Goal: Transaction & Acquisition: Purchase product/service

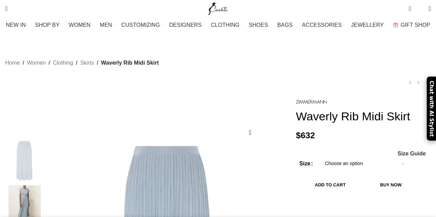
click at [345, 157] on select "Choose an option 6 UK 8 UK 10 [GEOGRAPHIC_DATA] 12 [GEOGRAPHIC_DATA] 14 [GEOGRA…" at bounding box center [365, 164] width 90 height 14
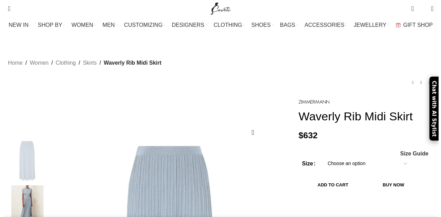
scroll to position [0, 72]
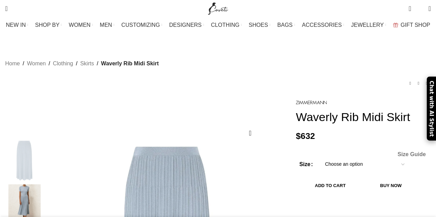
click at [409, 152] on span "Size Guide" at bounding box center [411, 155] width 28 height 6
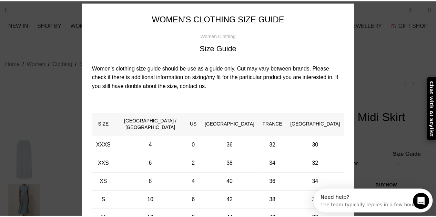
scroll to position [0, 0]
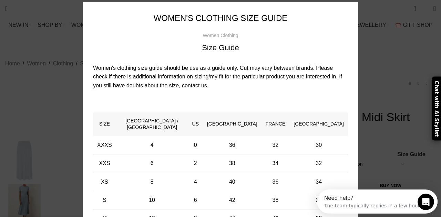
click at [385, 49] on div "× Women's clothing size guide Women Clothing Size Guide Women's clothing size g…" at bounding box center [220, 157] width 431 height 345
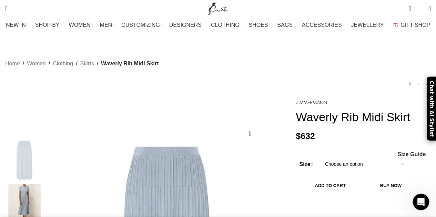
scroll to position [0, 217]
drag, startPoint x: 432, startPoint y: 124, endPoint x: 416, endPoint y: 133, distance: 19.3
click at [432, 124] on div "Chat with AI Stylist" at bounding box center [431, 108] width 9 height 64
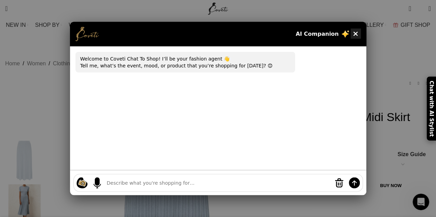
click at [355, 35] on button "×" at bounding box center [355, 33] width 10 height 10
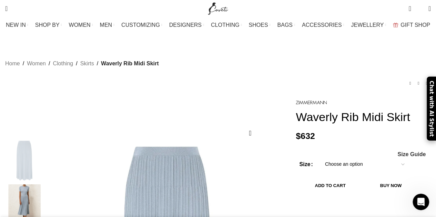
click at [345, 157] on select "Choose an option 6 UK 8 UK 10 UK 12 UK 14 UK 16 UK" at bounding box center [365, 164] width 90 height 14
click at [320, 157] on select "Choose an option 6 UK 8 UK 10 UK 12 UK 14 UK 16 UK" at bounding box center [365, 164] width 90 height 14
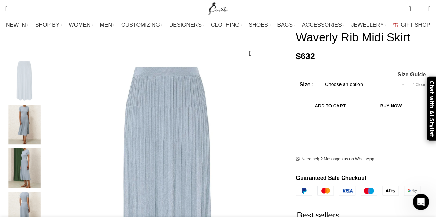
scroll to position [0, 290]
click at [347, 99] on button "Add to cart" at bounding box center [330, 106] width 62 height 14
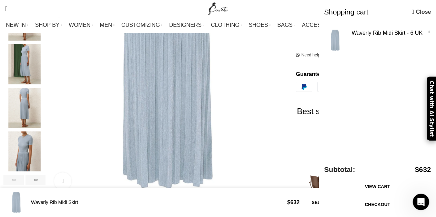
scroll to position [296, 0]
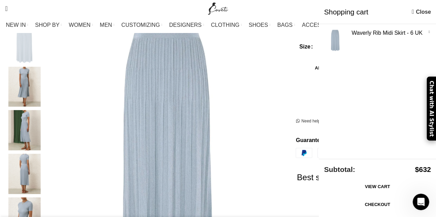
scroll to position [117, 0]
click at [33, 125] on img "3 / 6" at bounding box center [24, 131] width 42 height 40
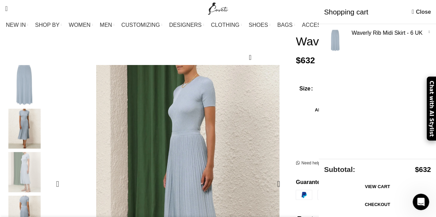
scroll to position [0, 435]
click at [398, 76] on div "Show × Waverly Rib Midi Skirt - 6 UK - Waverly Rib Midi Skirt quantity 1 + 1 × …" at bounding box center [377, 91] width 117 height 135
drag, startPoint x: 398, startPoint y: 76, endPoint x: 428, endPoint y: 119, distance: 52.2
click at [428, 119] on div "Chat with AI Stylist" at bounding box center [431, 108] width 9 height 64
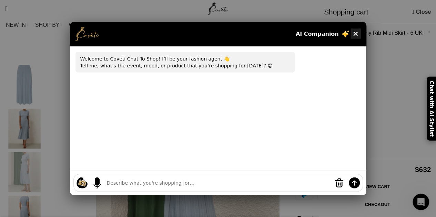
click at [356, 33] on button "×" at bounding box center [355, 33] width 10 height 10
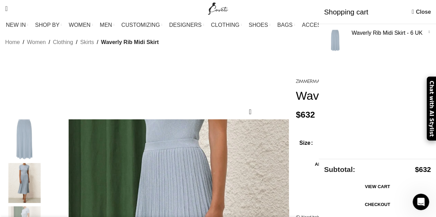
scroll to position [21, 0]
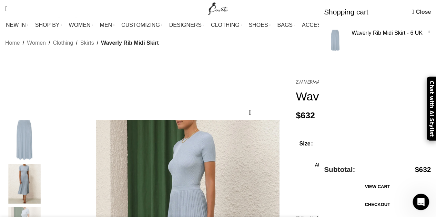
click at [250, 68] on div "Home Women Clothing Skirts Waverly Rib Midi Skirt Halliday Hand Crochet Skirt $…" at bounding box center [218, 52] width 426 height 51
click at [361, 73] on div "Show × Waverly Rib Midi Skirt - 6 UK - Waverly Rib Midi Skirt quantity 1 + 1 × …" at bounding box center [377, 91] width 117 height 135
drag, startPoint x: 349, startPoint y: 74, endPoint x: 354, endPoint y: 78, distance: 6.1
click at [354, 78] on div "Show × Waverly Rib Midi Skirt - 6 UK - Waverly Rib Midi Skirt quantity 1 + 1 × …" at bounding box center [377, 91] width 117 height 135
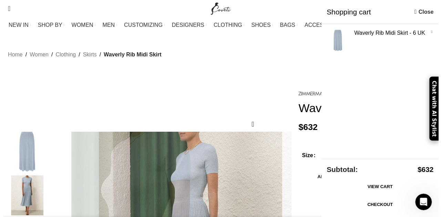
scroll to position [1, 0]
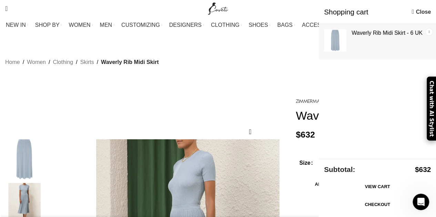
click at [427, 30] on link "×" at bounding box center [429, 32] width 7 height 7
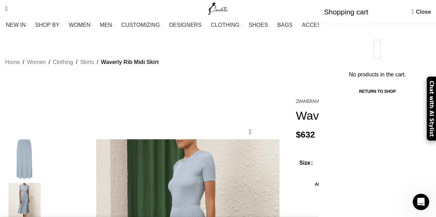
click at [283, 77] on div "Halliday Hand Crochet Skirt $ 887 Back to products Halliday Lace Flower Dress $…" at bounding box center [218, 81] width 426 height 9
click at [262, 81] on div "Home Women Clothing Skirts Waverly Rib Midi Skirt Halliday Hand Crochet Skirt $…" at bounding box center [218, 71] width 426 height 51
click at [306, 177] on button "Add to cart" at bounding box center [330, 184] width 62 height 14
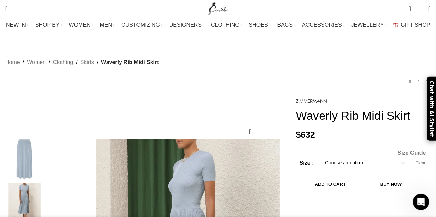
click at [408, 151] on span "Size Guide" at bounding box center [411, 154] width 28 height 6
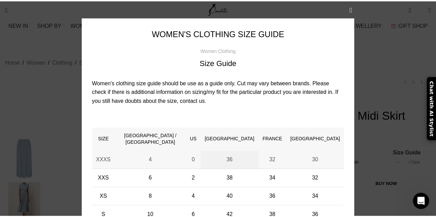
scroll to position [0, 798]
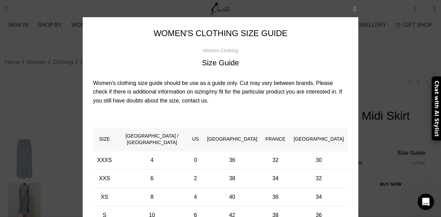
click at [349, 9] on button "×" at bounding box center [354, 8] width 17 height 17
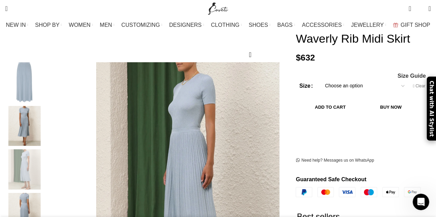
scroll to position [90, 0]
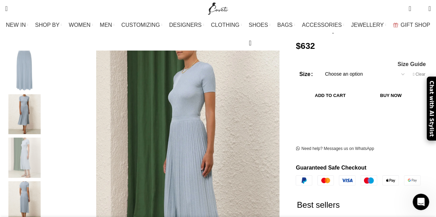
click at [339, 67] on select "Choose an option 6 UK 8 UK 10 UK 12 UK 14 UK 16 UK" at bounding box center [365, 74] width 90 height 14
click at [320, 67] on select "Choose an option 6 UK 8 UK 10 UK 12 UK 14 UK 16 UK" at bounding box center [365, 74] width 90 height 14
select select "8-uk"
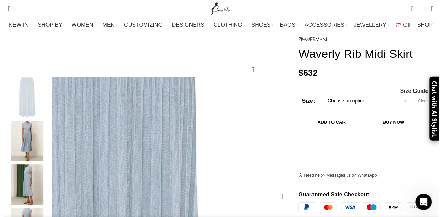
scroll to position [0, 943]
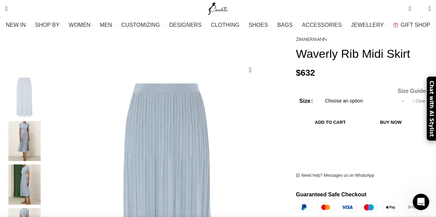
click at [411, 89] on span "Size Guide" at bounding box center [411, 92] width 28 height 6
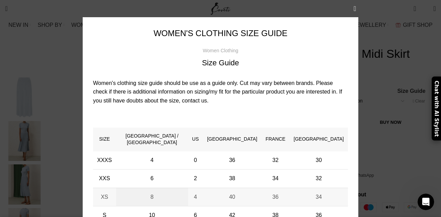
scroll to position [0, 1015]
click at [354, 9] on button "×" at bounding box center [354, 8] width 17 height 17
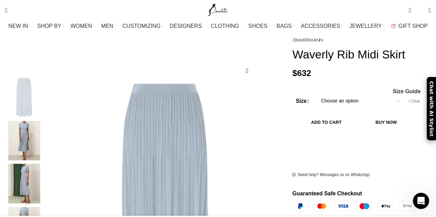
scroll to position [0, 1088]
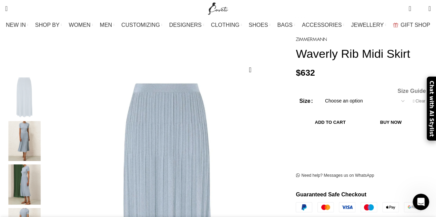
click at [410, 89] on span "Size Guide" at bounding box center [411, 92] width 28 height 6
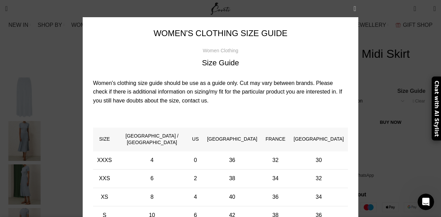
click at [352, 7] on button "×" at bounding box center [354, 8] width 17 height 17
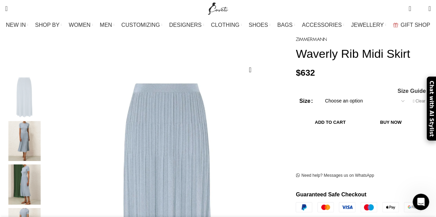
scroll to position [0, 1160]
click at [359, 115] on button "Add to cart" at bounding box center [330, 122] width 62 height 14
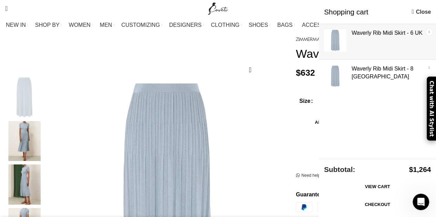
click at [429, 29] on link "×" at bounding box center [429, 32] width 7 height 7
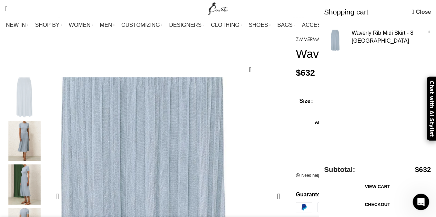
scroll to position [0, 0]
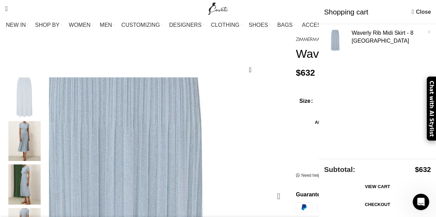
click at [248, 171] on img "1 / 6" at bounding box center [123, 203] width 345 height 448
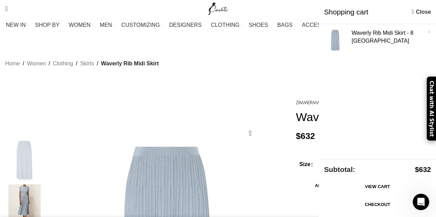
click at [414, 11] on link "Close" at bounding box center [421, 12] width 19 height 9
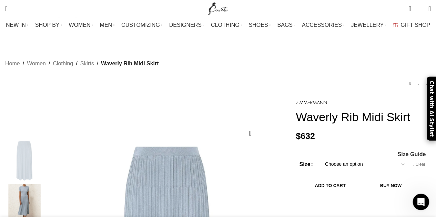
click at [411, 157] on td "Choose an option 6 UK 8 UK 10 UK 12 UK 14 UK 16 UK Clear" at bounding box center [368, 164] width 97 height 14
click at [411, 152] on span "Size Guide" at bounding box center [411, 155] width 28 height 6
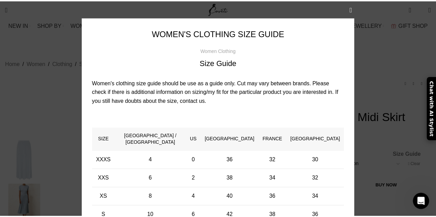
scroll to position [0, 217]
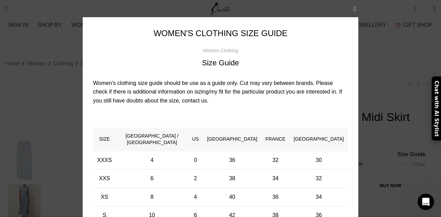
click at [353, 7] on button "×" at bounding box center [354, 8] width 17 height 17
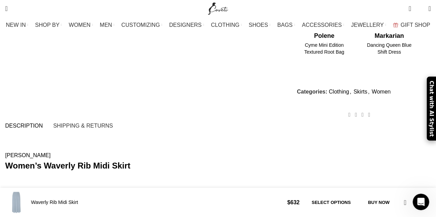
scroll to position [372, 0]
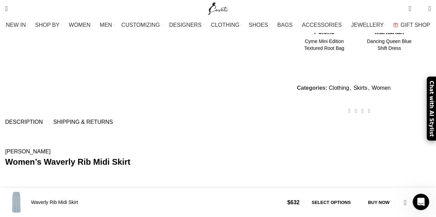
click at [86, 120] on span "Shipping & Returns" at bounding box center [83, 123] width 60 height 6
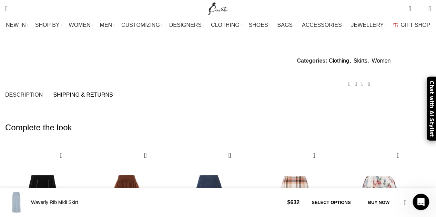
scroll to position [373, 0]
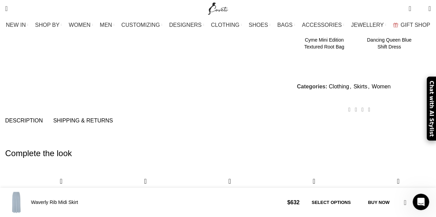
click at [27, 118] on span "Description" at bounding box center [24, 121] width 38 height 6
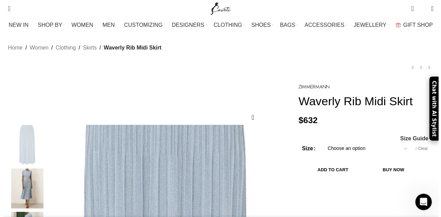
scroll to position [13, 0]
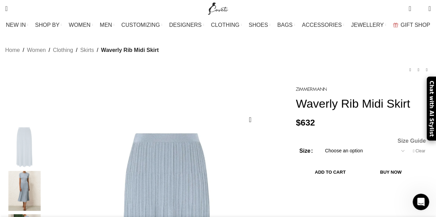
click at [411, 139] on span "Size Guide" at bounding box center [411, 142] width 28 height 6
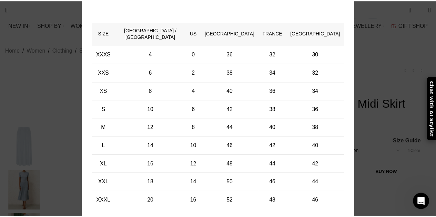
scroll to position [0, 580]
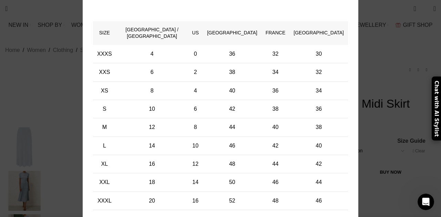
click at [381, 58] on div "× Women's clothing size guide Women Clothing Size Guide Women's clothing size g…" at bounding box center [220, 66] width 431 height 345
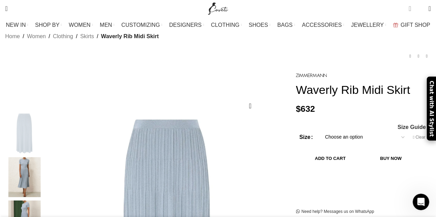
scroll to position [0, 725]
click at [408, 8] on span "1 item" at bounding box center [409, 8] width 2 height 7
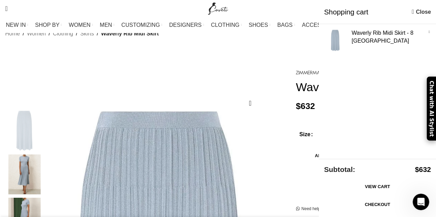
scroll to position [0, 0]
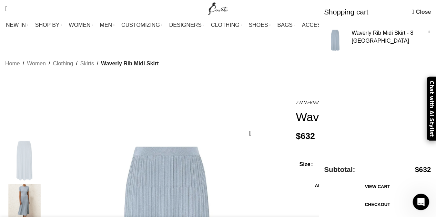
click at [380, 206] on link "Checkout" at bounding box center [377, 205] width 107 height 14
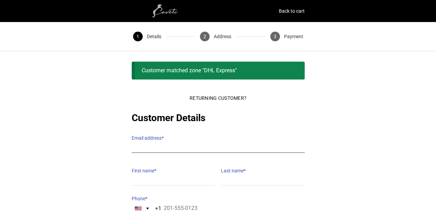
click at [165, 143] on input "Email address *" at bounding box center [218, 148] width 173 height 10
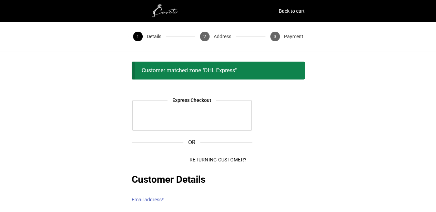
type input "mbale@awbale.com.au"
type input "Angus"
type input "Bale"
type input "+61 427 338 732"
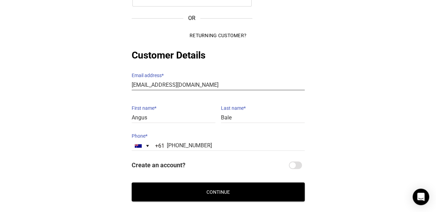
scroll to position [125, 0]
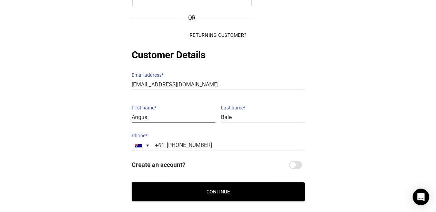
click at [167, 113] on input "Angus" at bounding box center [174, 118] width 84 height 10
type input "Margaret"
click at [163, 140] on div "+61" at bounding box center [159, 145] width 9 height 11
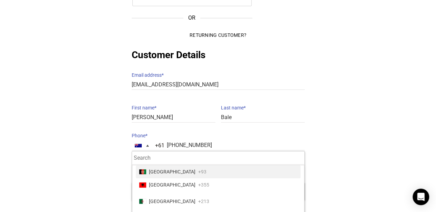
click at [273, 132] on label "Phone *" at bounding box center [218, 136] width 173 height 10
click at [273, 141] on input "+61 427 338 732" at bounding box center [218, 146] width 173 height 10
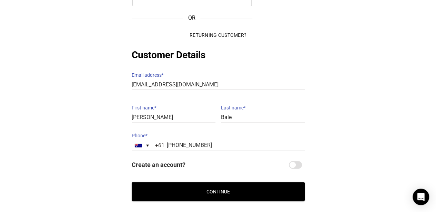
click at [225, 188] on button "Continue" at bounding box center [218, 191] width 173 height 19
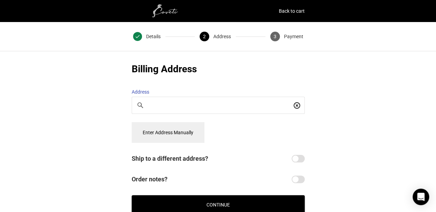
click at [225, 102] on input "Search For a Place" at bounding box center [220, 106] width 143 height 8
click at [189, 124] on button "Enter Address Manually" at bounding box center [168, 132] width 73 height 21
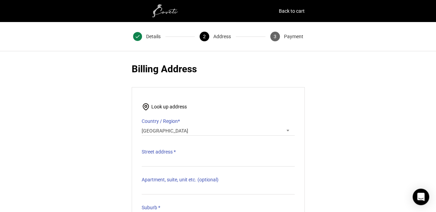
click at [341, 92] on div "Express Checkout OR Returning Customer? Customer Details Email address * mbale@…" at bounding box center [218, 212] width 436 height 300
click at [95, 67] on div "Express Checkout OR Returning Customer? Customer Details Email address * mbale@…" at bounding box center [218, 212] width 436 height 300
click at [155, 157] on input "Street address *" at bounding box center [218, 162] width 153 height 10
type input "181 Savages Rd"
type input "BROOKFIELD"
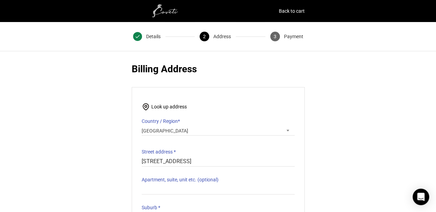
type input "4069"
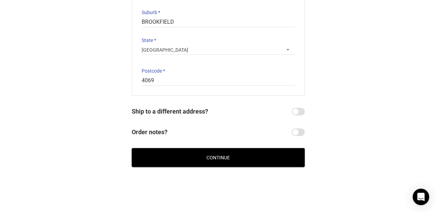
scroll to position [199, 0]
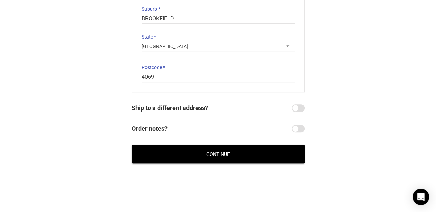
click at [224, 149] on button "Continue" at bounding box center [218, 154] width 173 height 19
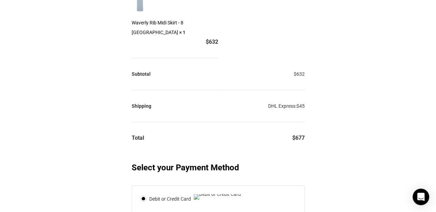
scroll to position [124, 0]
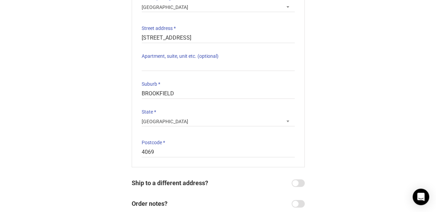
scroll to position [199, 0]
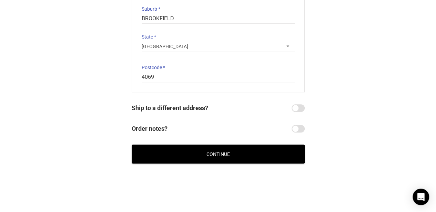
click at [170, 124] on span "Order notes?" at bounding box center [212, 129] width 160 height 10
click at [292, 125] on input "Order notes?" at bounding box center [298, 129] width 13 height 8
checkbox input "true"
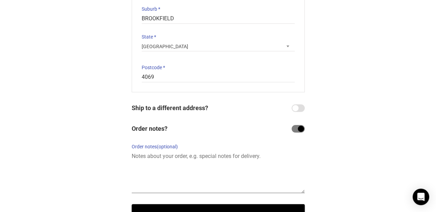
click at [171, 152] on textarea "Order notes (optional)" at bounding box center [218, 173] width 173 height 42
click at [138, 152] on textarea "Ok to leave at letter box" at bounding box center [218, 173] width 173 height 42
click at [231, 177] on textarea "Authority to leave at letter box" at bounding box center [218, 173] width 173 height 42
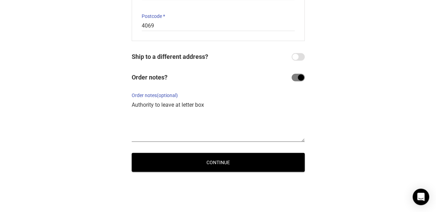
scroll to position [251, 0]
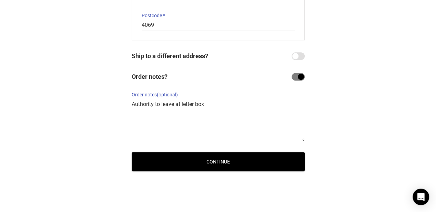
type textarea "Authority to leave at letter box"
click at [210, 158] on button "Continue" at bounding box center [218, 161] width 173 height 19
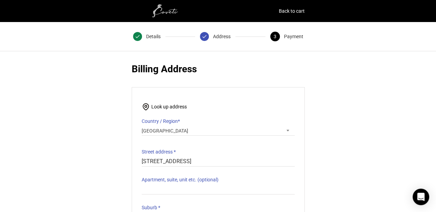
scroll to position [96, 0]
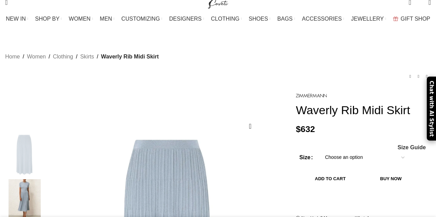
select select "8-[GEOGRAPHIC_DATA]"
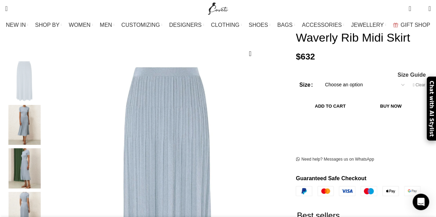
scroll to position [81, 0]
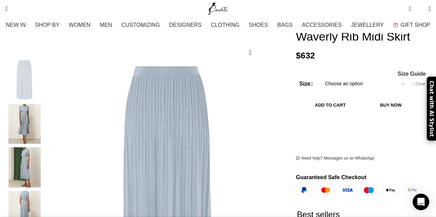
click at [34, 116] on img "2 / 6" at bounding box center [24, 124] width 42 height 40
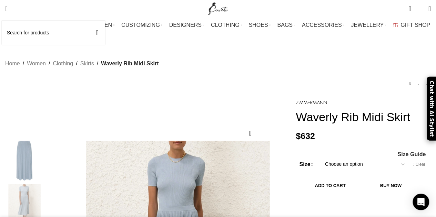
scroll to position [0, 145]
click at [8, 7] on span "Search" at bounding box center [6, 8] width 2 height 7
click at [48, 14] on div "Search Search" at bounding box center [102, 8] width 201 height 17
click at [8, 8] on span "Search" at bounding box center [6, 8] width 2 height 7
click at [28, 35] on input "Search" at bounding box center [53, 33] width 103 height 24
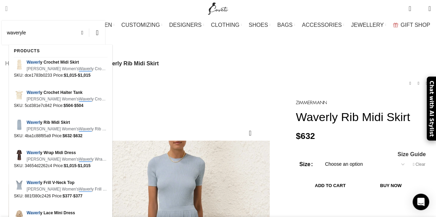
scroll to position [0, 217]
click at [42, 190] on span "Zimmermann Women's Waverly Frill V-Neck Top Zimmermann Blue …" at bounding box center [67, 189] width 81 height 7
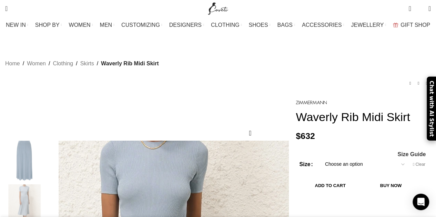
type input "waveryly"
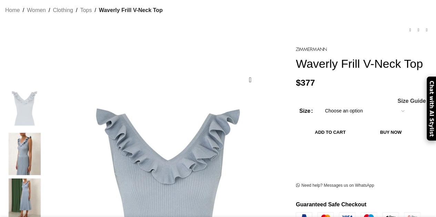
scroll to position [47, 0]
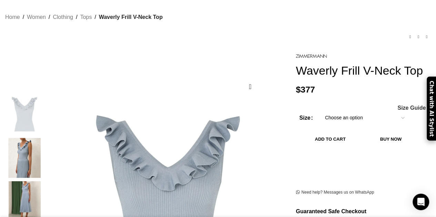
click at [334, 122] on select "Choose an option 6 UK 8 UK 10 [GEOGRAPHIC_DATA] 12 [GEOGRAPHIC_DATA] 14 [GEOGRA…" at bounding box center [365, 118] width 90 height 14
click at [320, 113] on select "Choose an option 6 UK 8 UK 10 [GEOGRAPHIC_DATA] 12 [GEOGRAPHIC_DATA] 14 [GEOGRA…" at bounding box center [365, 118] width 90 height 14
select select "8-[GEOGRAPHIC_DATA]"
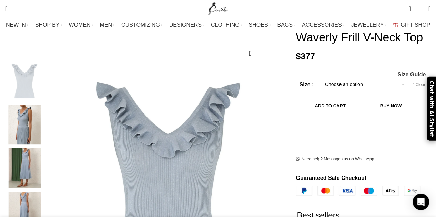
scroll to position [0, 72]
click at [356, 109] on button "Add to cart" at bounding box center [330, 106] width 62 height 14
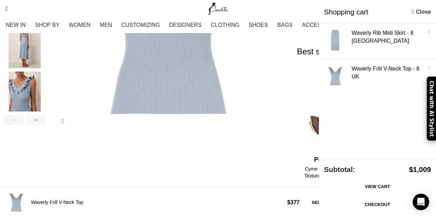
scroll to position [244, 0]
click at [46, 115] on div "Next slide" at bounding box center [35, 120] width 20 height 10
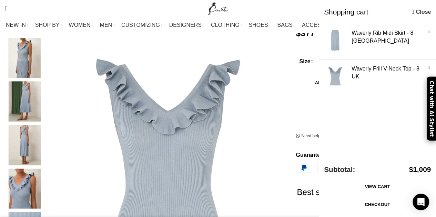
scroll to position [101, 0]
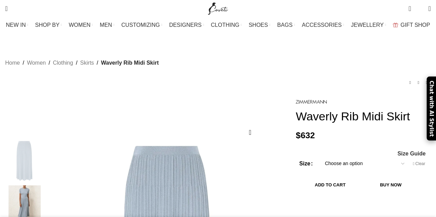
select select "8-[GEOGRAPHIC_DATA]"
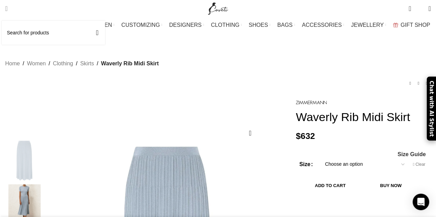
click at [8, 10] on span "Search" at bounding box center [6, 8] width 2 height 7
click at [28, 33] on input "Search" at bounding box center [53, 33] width 103 height 24
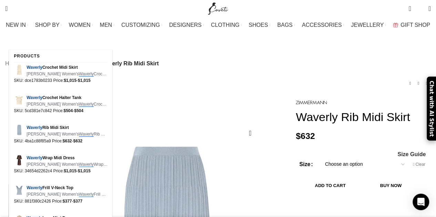
click at [49, 7] on div "Search waverly waverly Search" at bounding box center [102, 8] width 201 height 17
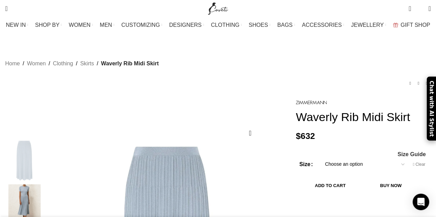
click at [35, 9] on div "Search waverly waverly Search" at bounding box center [102, 8] width 201 height 17
click at [11, 7] on link "Search" at bounding box center [6, 9] width 9 height 14
click at [52, 37] on input "waverly" at bounding box center [53, 33] width 103 height 24
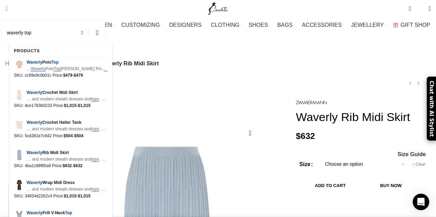
type input "waverly top"
click at [89, 21] on button "Search" at bounding box center [97, 33] width 16 height 24
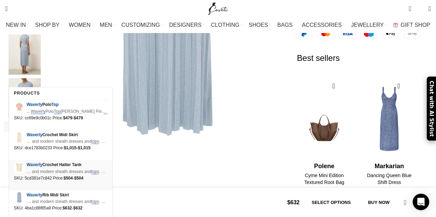
scroll to position [278, 0]
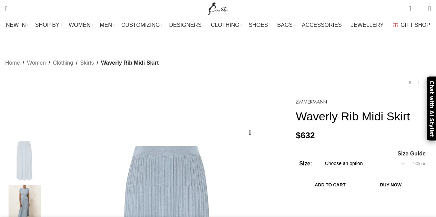
select select "8-uk"
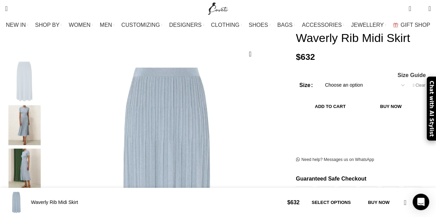
scroll to position [304, 0]
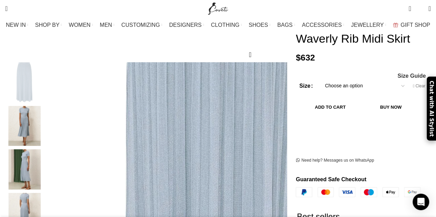
scroll to position [78, 0]
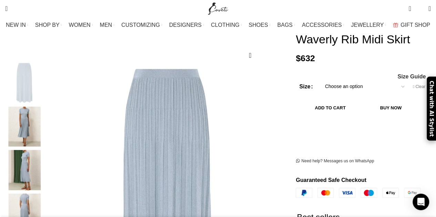
click at [32, 113] on img "2 / 6" at bounding box center [24, 127] width 42 height 40
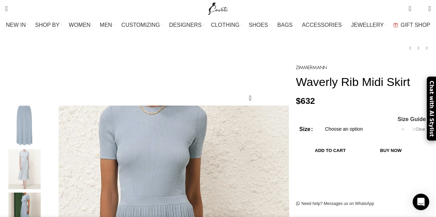
scroll to position [0, 72]
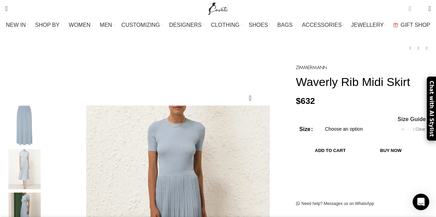
click at [408, 9] on span "2 items" at bounding box center [409, 8] width 2 height 7
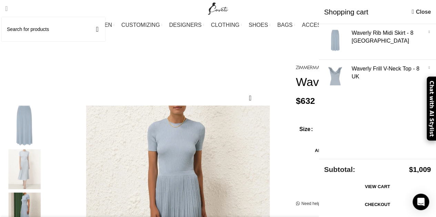
scroll to position [0, 217]
click at [8, 9] on span "Search" at bounding box center [6, 8] width 2 height 7
click at [29, 29] on input "Search" at bounding box center [53, 29] width 103 height 24
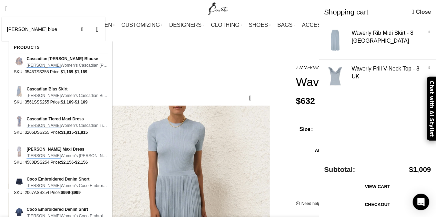
scroll to position [0, 290]
type input "zimmermann blue top"
click at [89, 17] on button "Search" at bounding box center [97, 29] width 16 height 24
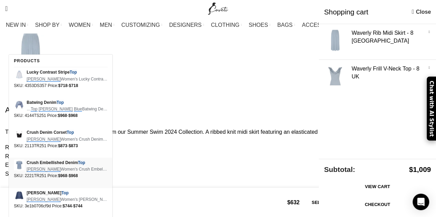
scroll to position [749, 0]
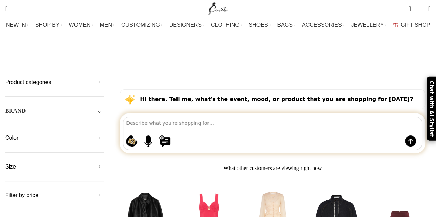
click at [165, 96] on strong "Hi there. Tell me, what's the event, mood, or product that you are shopping for…" at bounding box center [276, 99] width 273 height 7
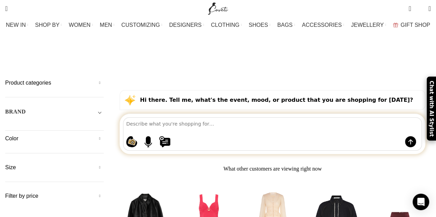
click at [45, 5] on div "Search [PERSON_NAME] blue top Search" at bounding box center [102, 8] width 201 height 17
click at [11, 5] on link "Search" at bounding box center [6, 9] width 9 height 14
click at [65, 33] on input "zimmermann blue top" at bounding box center [53, 33] width 103 height 24
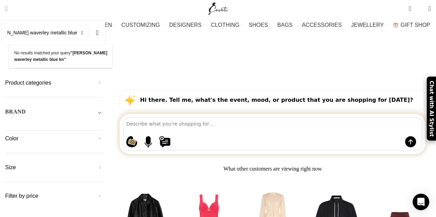
scroll to position [0, 20]
type input "[PERSON_NAME] waverley metallic blue knit top"
click at [89, 21] on button "Search" at bounding box center [97, 33] width 16 height 24
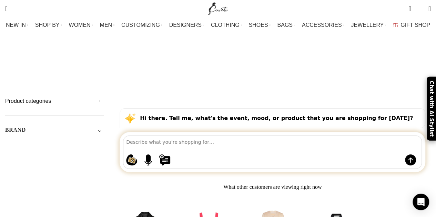
click at [30, 9] on div "Search [PERSON_NAME] waverley metallic blue knit top Search" at bounding box center [102, 8] width 201 height 17
click at [8, 7] on span "Search" at bounding box center [6, 8] width 2 height 7
click at [86, 31] on span at bounding box center [84, 33] width 10 height 8
click at [8, 10] on span "Search" at bounding box center [6, 8] width 2 height 7
click at [20, 33] on input "Search" at bounding box center [53, 33] width 103 height 24
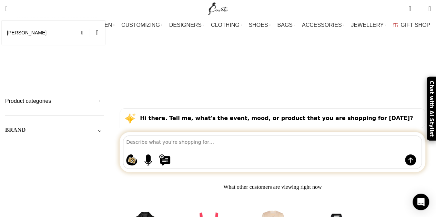
type input "zimmermann"
click at [89, 21] on button "Search" at bounding box center [97, 33] width 16 height 24
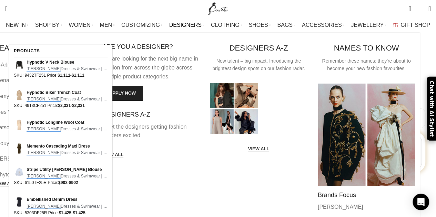
click at [190, 25] on span "DESIGNERS" at bounding box center [185, 25] width 32 height 7
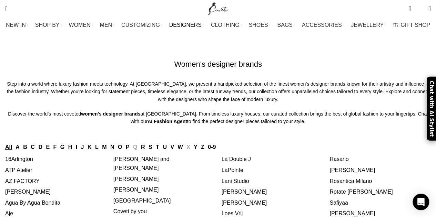
click at [204, 144] on link "Z" at bounding box center [202, 147] width 3 height 6
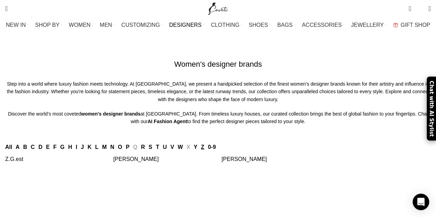
click at [131, 161] on link "[PERSON_NAME]" at bounding box center [135, 159] width 45 height 6
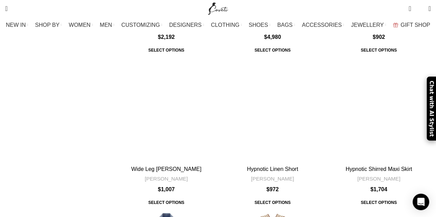
scroll to position [2475, 0]
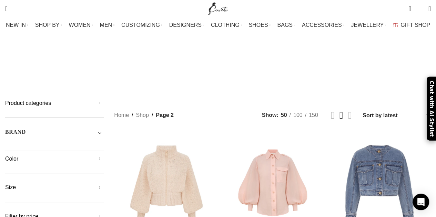
click at [102, 100] on h5 "Product categories" at bounding box center [54, 104] width 99 height 8
click at [24, 127] on link "Women" at bounding box center [50, 133] width 90 height 13
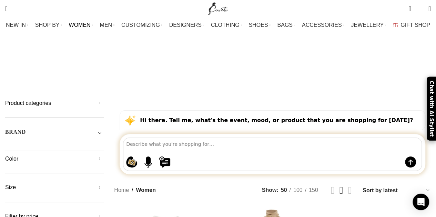
click at [100, 128] on span "Toggle filter" at bounding box center [99, 132] width 8 height 8
click at [72, 145] on span "Any Brand" at bounding box center [54, 148] width 99 height 7
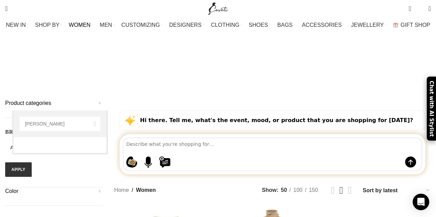
type input "zimmermann"
select select "zimmermann"
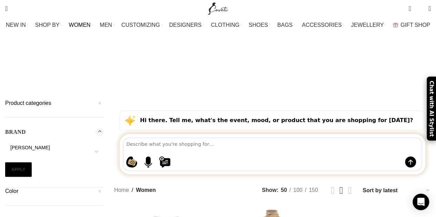
click at [23, 163] on button "Apply" at bounding box center [18, 170] width 27 height 14
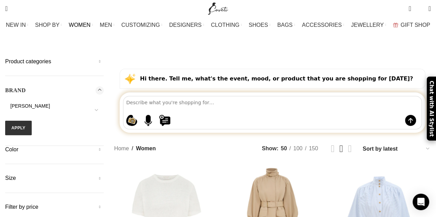
scroll to position [44, 0]
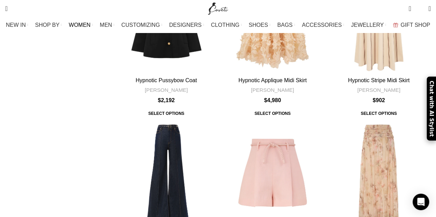
scroll to position [2411, 0]
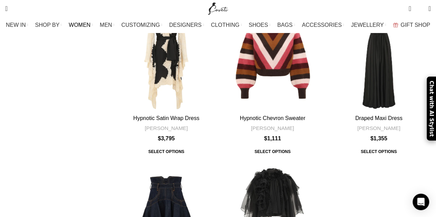
scroll to position [2394, 0]
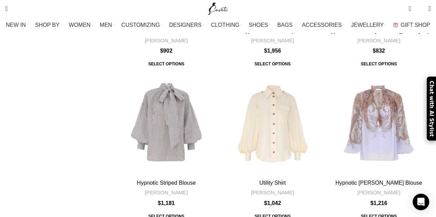
scroll to position [2461, 0]
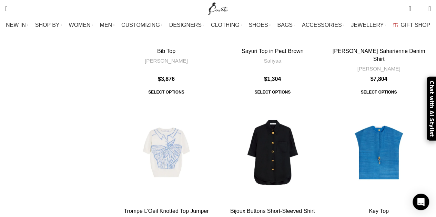
scroll to position [1536, 0]
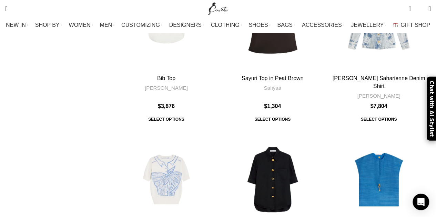
click at [405, 12] on link "2 items $ 1,009" at bounding box center [409, 9] width 9 height 14
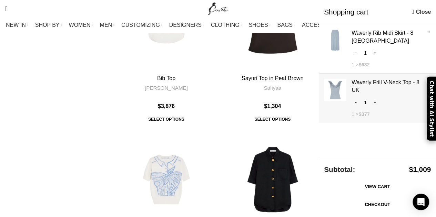
click at [428, 78] on link "×" at bounding box center [429, 81] width 7 height 7
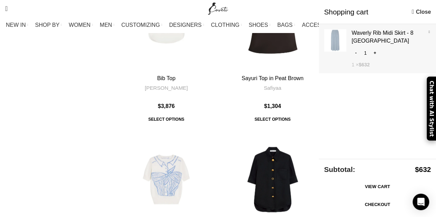
click at [366, 36] on link "Show" at bounding box center [377, 47] width 117 height 47
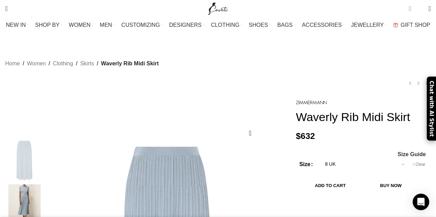
click at [408, 9] on span "1 item" at bounding box center [409, 8] width 2 height 7
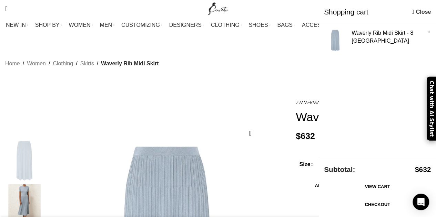
click at [375, 204] on link "Checkout" at bounding box center [377, 205] width 107 height 14
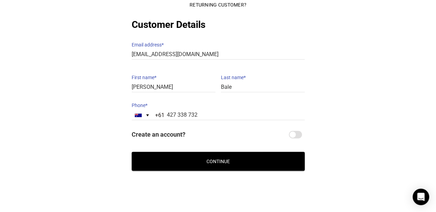
scroll to position [162, 0]
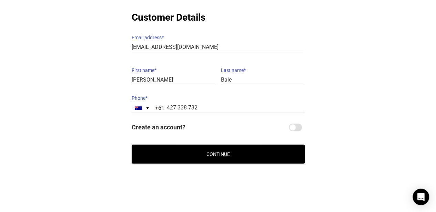
click at [216, 148] on button "Continue" at bounding box center [218, 154] width 173 height 19
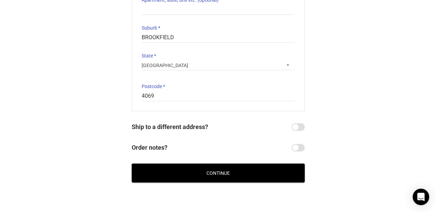
scroll to position [199, 0]
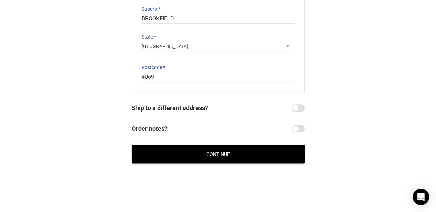
click at [216, 148] on button "Continue" at bounding box center [218, 154] width 173 height 19
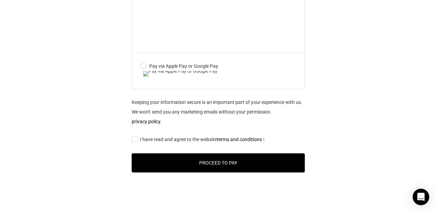
scroll to position [394, 0]
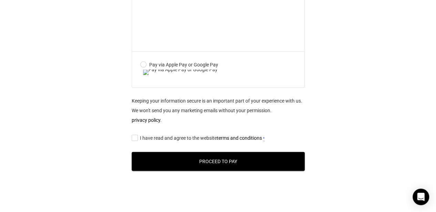
click at [212, 171] on button "Proceed to Pay" at bounding box center [218, 161] width 173 height 19
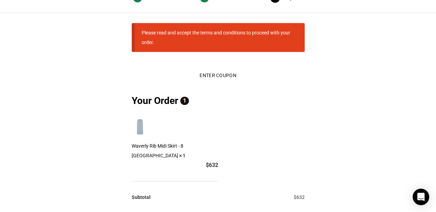
scroll to position [27, 0]
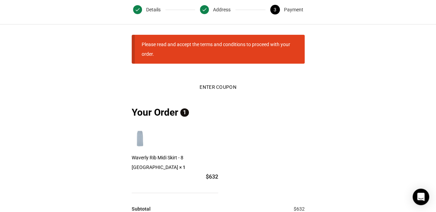
click at [212, 193] on th "Subtotal" at bounding box center [175, 209] width 86 height 32
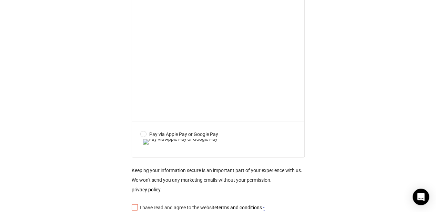
scroll to position [364, 0]
click at [208, 149] on label "Pay via Apple Pay or Google Pay" at bounding box center [218, 138] width 156 height 19
click at [0, 0] on input "Pay via Apple Pay or Google Pay" at bounding box center [0, 0] width 0 height 0
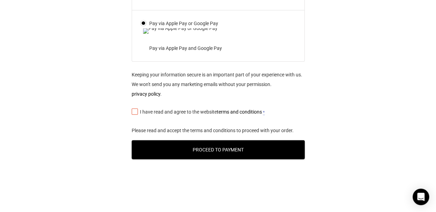
click at [135, 111] on input "I have read and agree to the website terms and conditions *" at bounding box center [134, 111] width 4 height 0
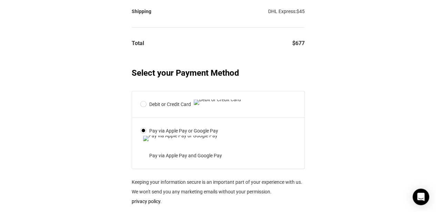
scroll to position [257, 0]
click at [144, 104] on label "Debit or Credit Card" at bounding box center [202, 104] width 125 height 10
click at [0, 0] on input "Debit or Credit Card" at bounding box center [0, 0] width 0 height 0
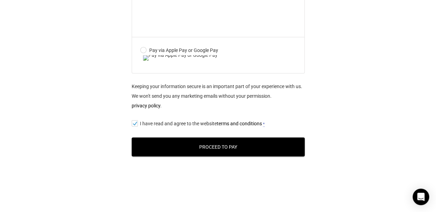
scroll to position [448, 0]
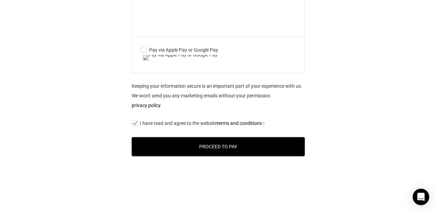
click at [265, 126] on abbr "*" at bounding box center [264, 124] width 2 height 5
click at [136, 123] on input "I have read and agree to the website terms and conditions *" at bounding box center [134, 123] width 4 height 0
click at [265, 126] on abbr "*" at bounding box center [264, 124] width 2 height 5
click at [136, 123] on input "I have read and agree to the website terms and conditions *" at bounding box center [134, 123] width 4 height 0
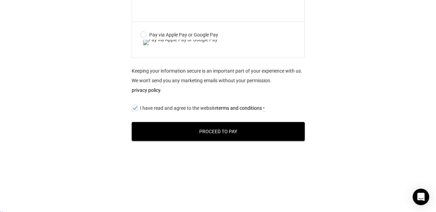
scroll to position [470, 0]
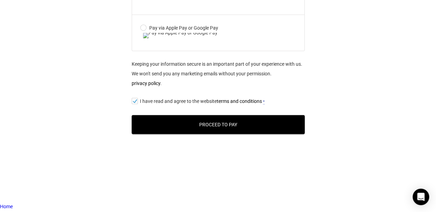
click at [215, 134] on button "Proceed to Pay" at bounding box center [218, 124] width 173 height 19
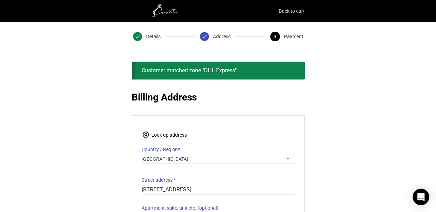
click at [294, 12] on link "Back to cart" at bounding box center [292, 11] width 26 height 10
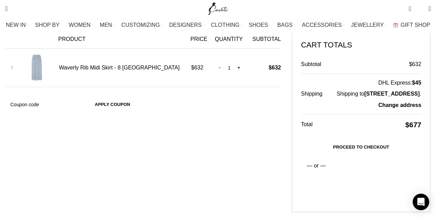
scroll to position [132, 0]
click at [410, 121] on bdi "$ 677" at bounding box center [413, 125] width 16 height 8
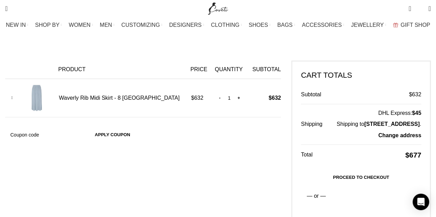
scroll to position [0, 72]
click at [215, 91] on input "-" at bounding box center [219, 98] width 9 height 14
type input "0"
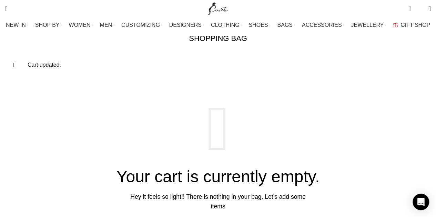
scroll to position [52, 0]
